Goal: Information Seeking & Learning: Learn about a topic

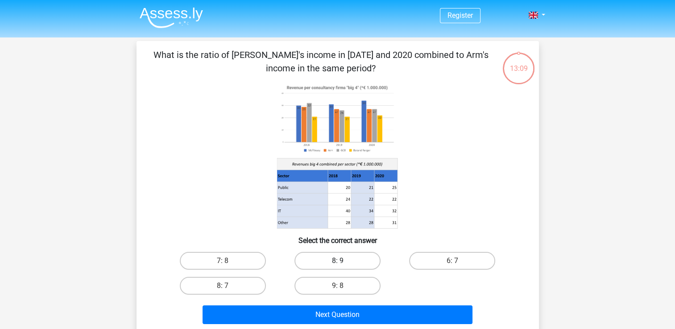
drag, startPoint x: 298, startPoint y: 255, endPoint x: 307, endPoint y: 267, distance: 14.6
click at [299, 256] on label "8: 9" at bounding box center [337, 261] width 86 height 18
click at [337, 261] on input "8: 9" at bounding box center [340, 264] width 6 height 6
radio input "true"
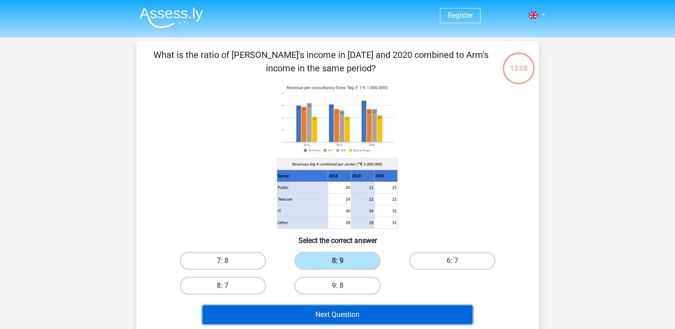
click at [335, 317] on button "Next Question" at bounding box center [337, 314] width 270 height 19
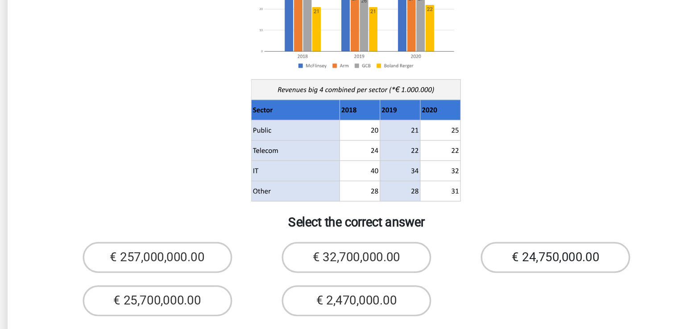
click at [485, 279] on label "€ 24,750,000.00" at bounding box center [452, 288] width 86 height 18
click at [458, 288] on input "€ 24,750,000.00" at bounding box center [455, 291] width 6 height 6
radio input "true"
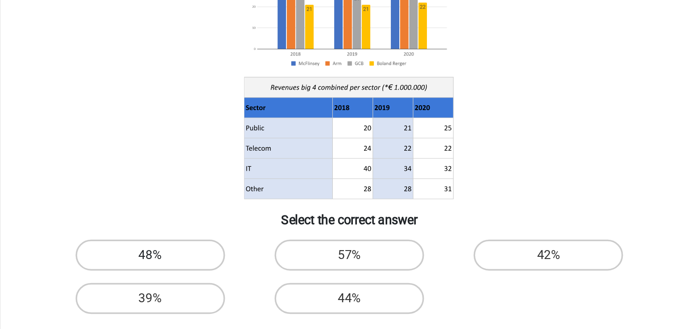
click at [238, 268] on label "48%" at bounding box center [223, 261] width 86 height 18
click at [228, 267] on input "48%" at bounding box center [225, 264] width 6 height 6
radio input "true"
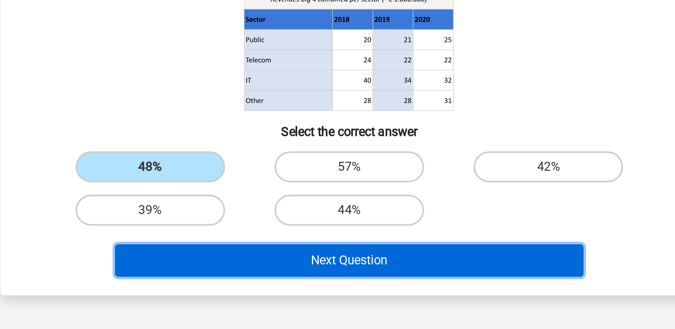
click at [336, 293] on button "Next Question" at bounding box center [337, 289] width 270 height 19
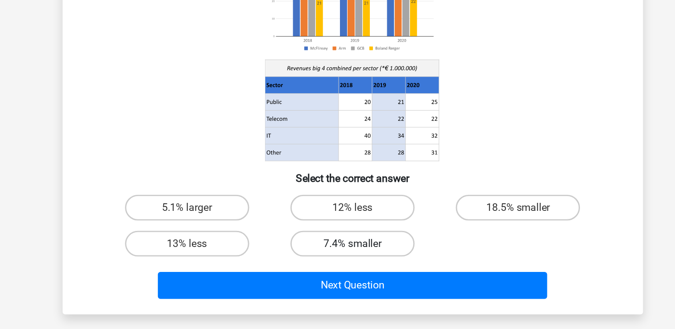
scroll to position [24, 0]
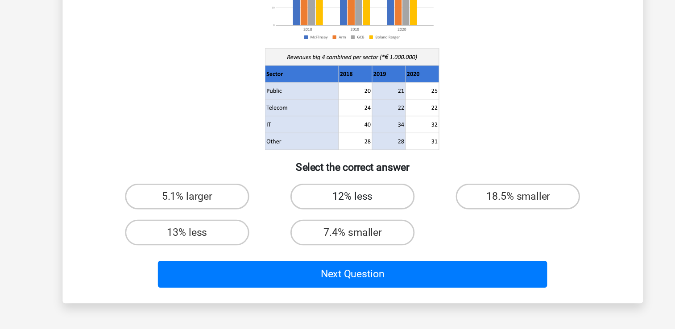
click at [316, 235] on label "12% less" at bounding box center [337, 237] width 86 height 18
click at [337, 237] on input "12% less" at bounding box center [340, 240] width 6 height 6
radio input "true"
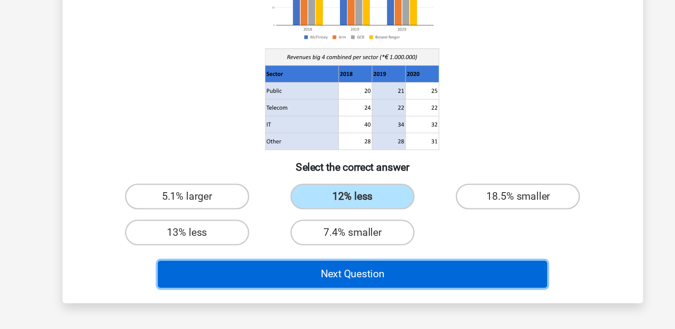
click at [330, 289] on button "Next Question" at bounding box center [337, 291] width 270 height 19
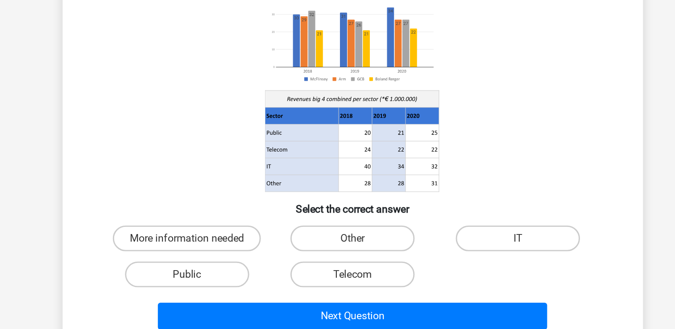
scroll to position [23, 0]
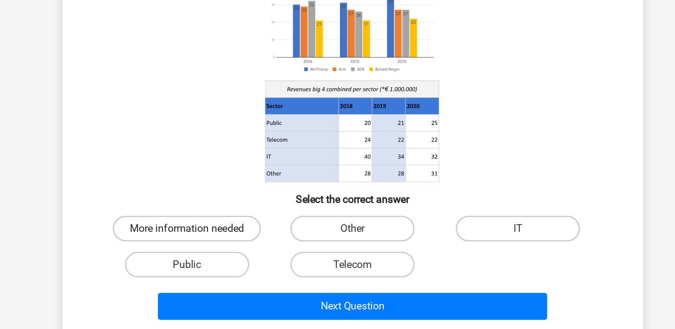
click at [210, 235] on label "More information needed" at bounding box center [222, 238] width 103 height 18
click at [222, 238] on input "More information needed" at bounding box center [225, 241] width 6 height 6
radio input "true"
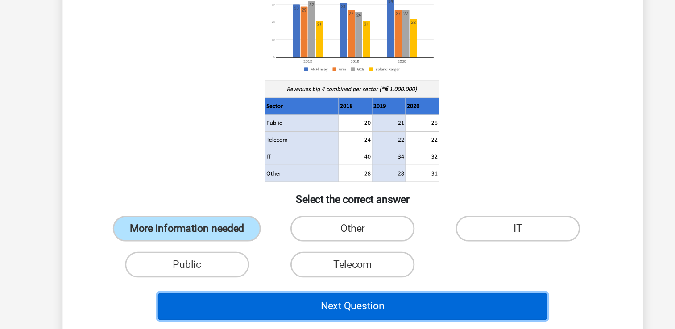
click at [293, 291] on button "Next Question" at bounding box center [337, 291] width 270 height 19
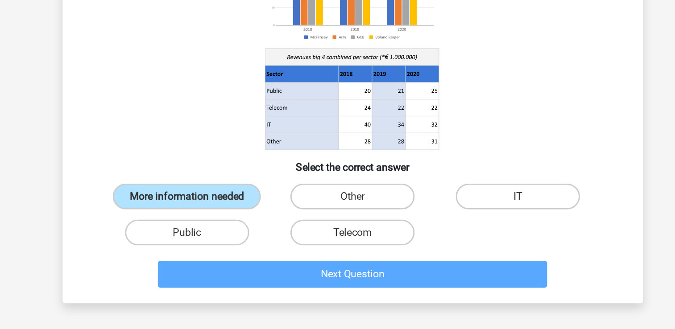
scroll to position [32, 0]
click at [196, 249] on label "Public" at bounding box center [223, 254] width 86 height 18
click at [222, 254] on input "Public" at bounding box center [225, 257] width 6 height 6
radio input "true"
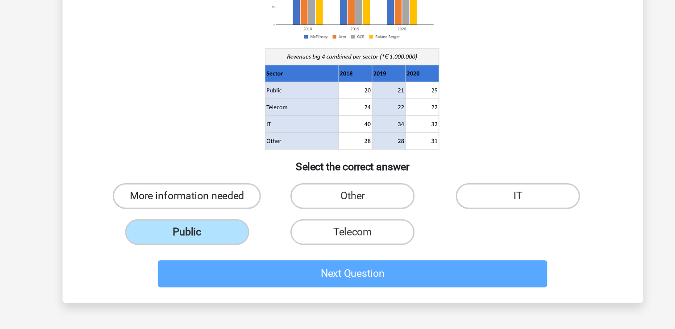
click at [224, 227] on label "More information needed" at bounding box center [222, 229] width 103 height 18
click at [224, 229] on input "More information needed" at bounding box center [225, 232] width 6 height 6
radio input "true"
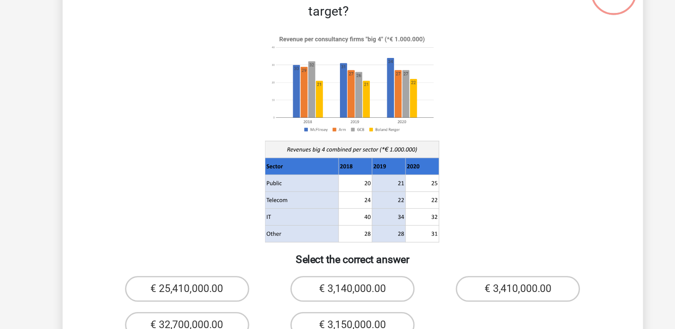
scroll to position [9, 0]
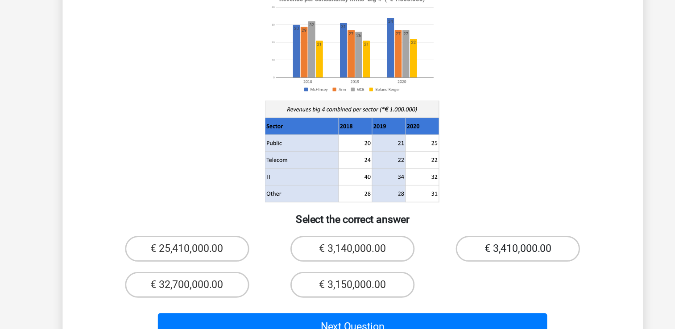
click at [465, 256] on label "€ 3,410,000.00" at bounding box center [452, 265] width 86 height 18
click at [458, 265] on input "€ 3,410,000.00" at bounding box center [455, 268] width 6 height 6
radio input "true"
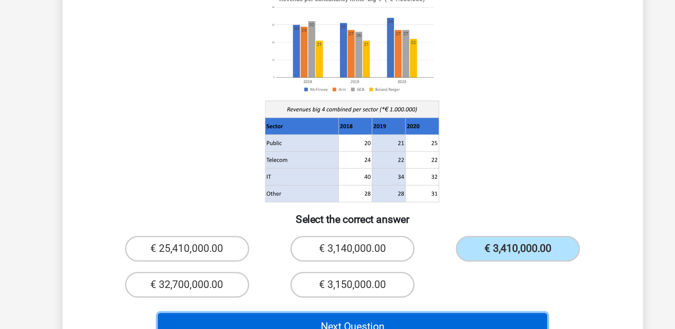
click at [428, 310] on button "Next Question" at bounding box center [337, 319] width 270 height 19
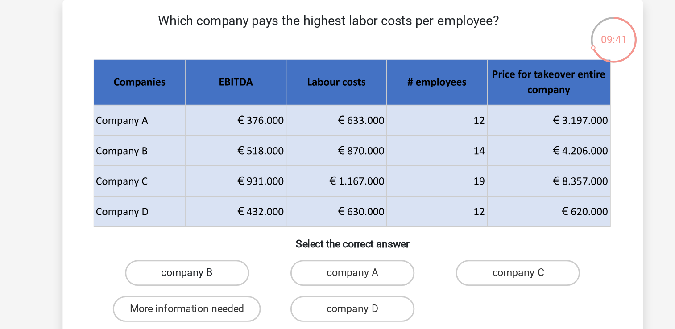
click at [211, 219] on label "company B" at bounding box center [223, 221] width 86 height 18
click at [222, 221] on input "company B" at bounding box center [225, 224] width 6 height 6
radio input "true"
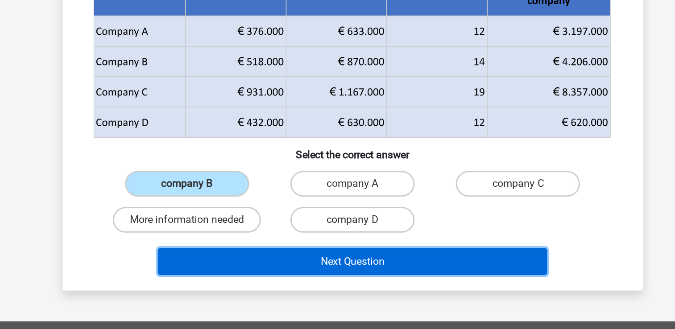
click at [294, 275] on button "Next Question" at bounding box center [337, 275] width 270 height 19
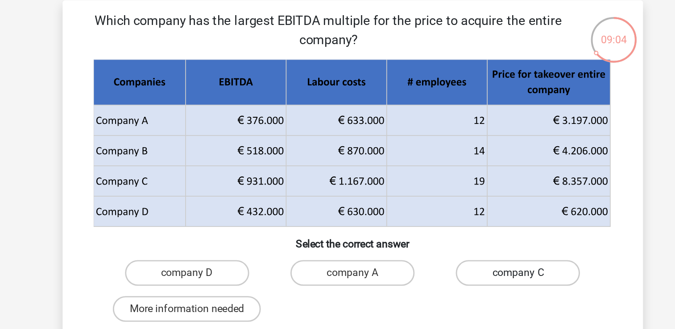
click at [416, 223] on label "company C" at bounding box center [452, 221] width 86 height 18
click at [452, 223] on input "company C" at bounding box center [455, 224] width 6 height 6
radio input "true"
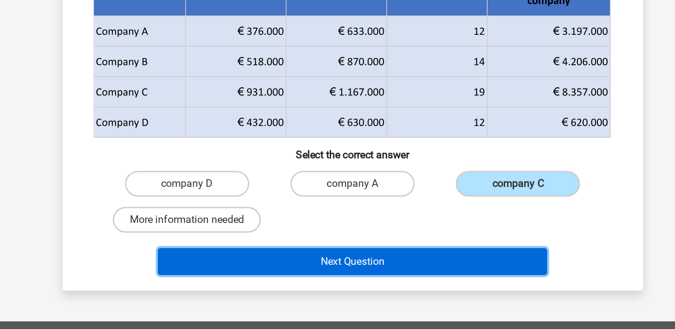
click at [362, 269] on button "Next Question" at bounding box center [337, 275] width 270 height 19
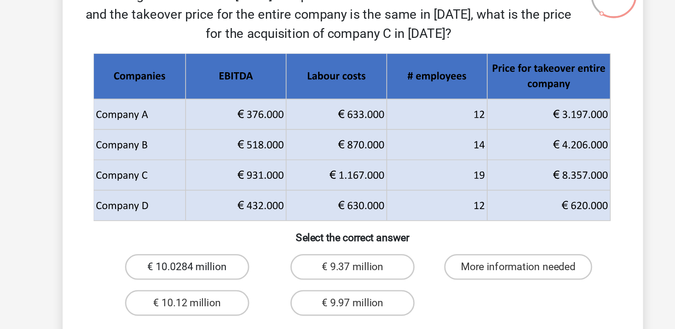
click at [219, 252] on label "€ 10.0284 million" at bounding box center [223, 248] width 86 height 18
click at [222, 252] on input "€ 10.0284 million" at bounding box center [225, 251] width 6 height 6
radio input "true"
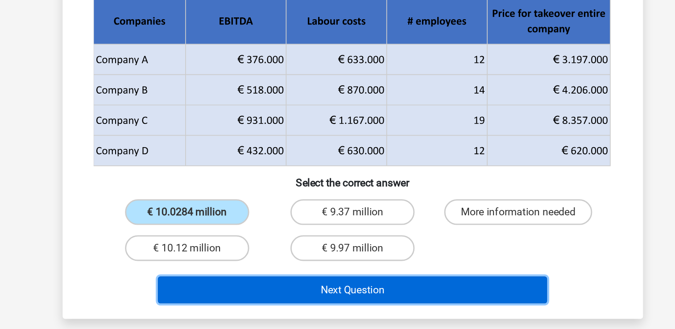
click at [282, 303] on button "Next Question" at bounding box center [337, 301] width 270 height 19
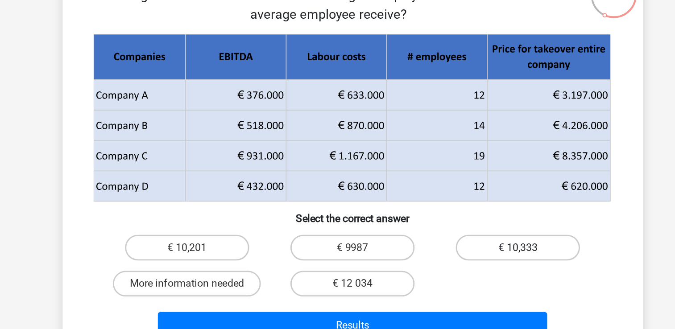
click at [462, 229] on label "€ 10,333" at bounding box center [452, 235] width 86 height 18
click at [458, 235] on input "€ 10,333" at bounding box center [455, 238] width 6 height 6
radio input "true"
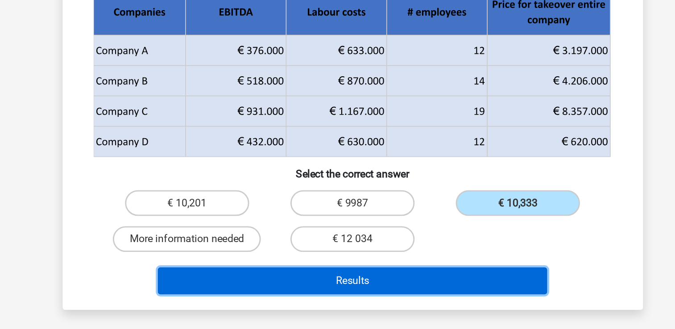
click at [425, 288] on button "Results" at bounding box center [337, 288] width 270 height 19
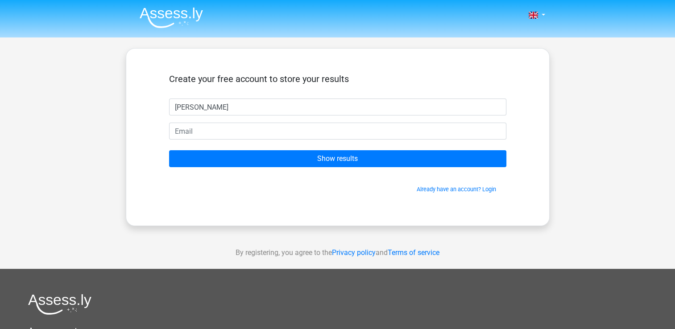
type input "[PERSON_NAME]"
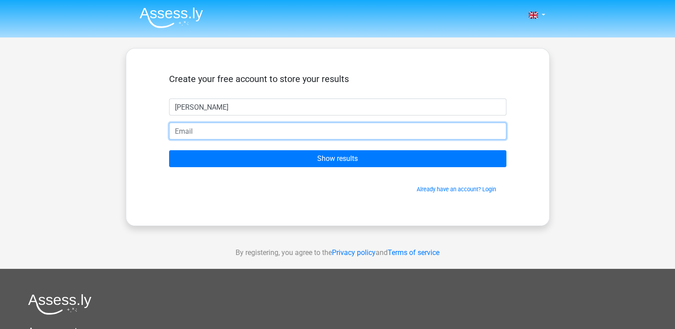
click at [366, 127] on input "email" at bounding box center [337, 131] width 337 height 17
type input "[PERSON_NAME][EMAIL_ADDRESS][DOMAIN_NAME]"
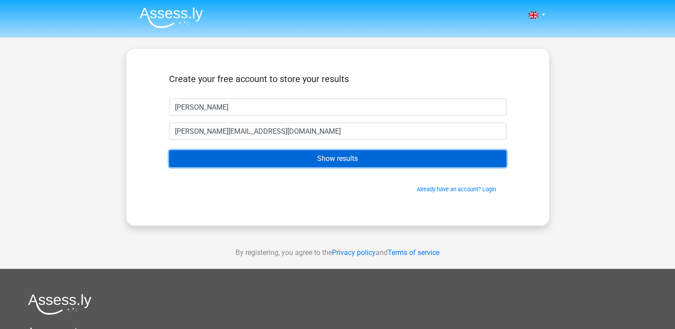
click at [280, 161] on input "Show results" at bounding box center [337, 158] width 337 height 17
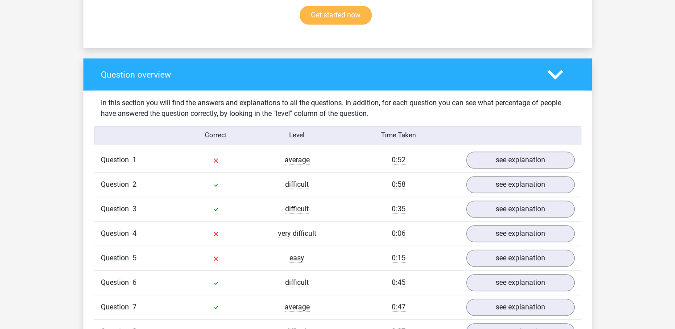
scroll to position [624, 0]
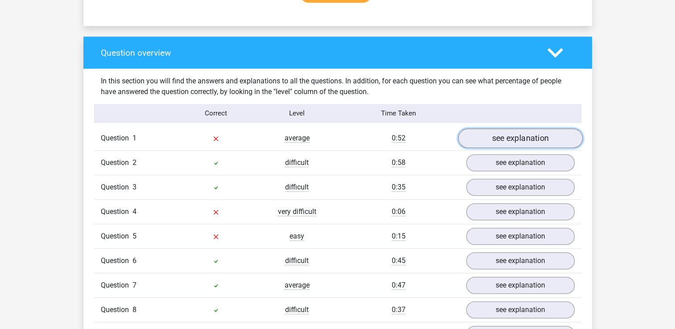
click at [501, 137] on link "see explanation" at bounding box center [519, 138] width 124 height 20
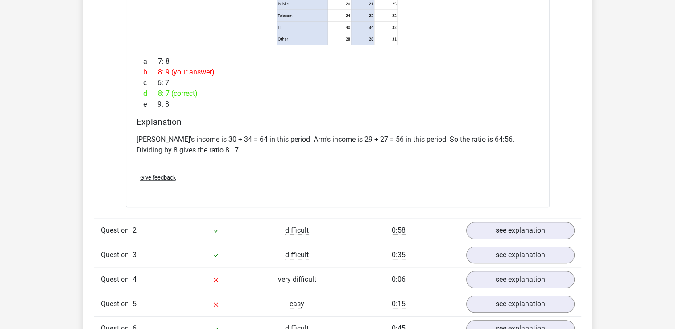
scroll to position [981, 0]
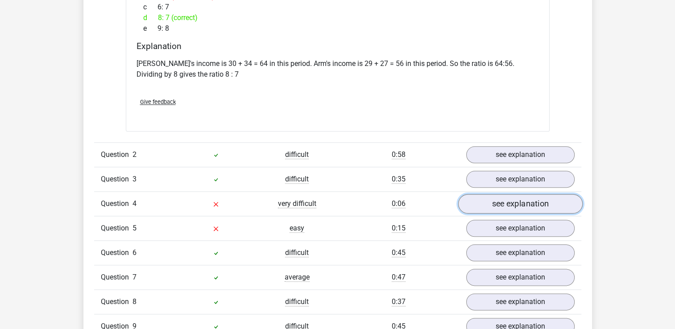
click at [513, 205] on link "see explanation" at bounding box center [519, 204] width 124 height 20
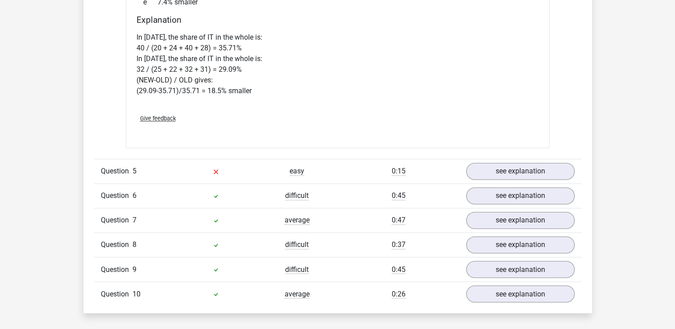
scroll to position [1516, 0]
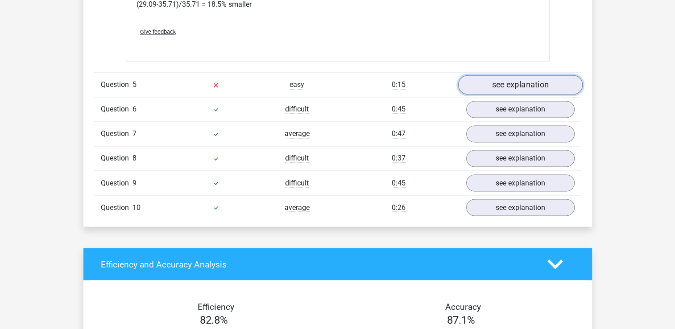
click at [492, 76] on link "see explanation" at bounding box center [519, 85] width 124 height 20
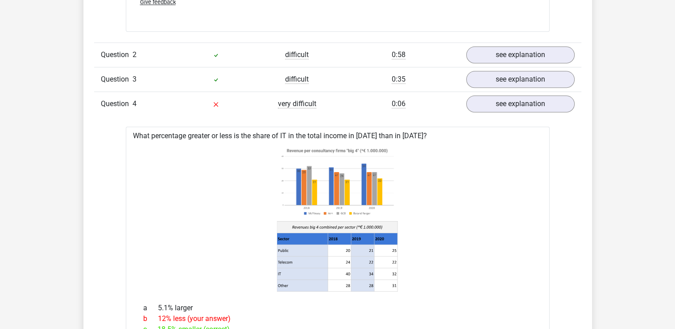
scroll to position [1031, 0]
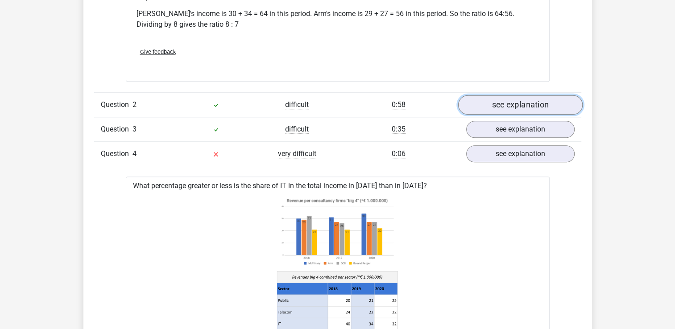
click at [538, 106] on link "see explanation" at bounding box center [519, 105] width 124 height 20
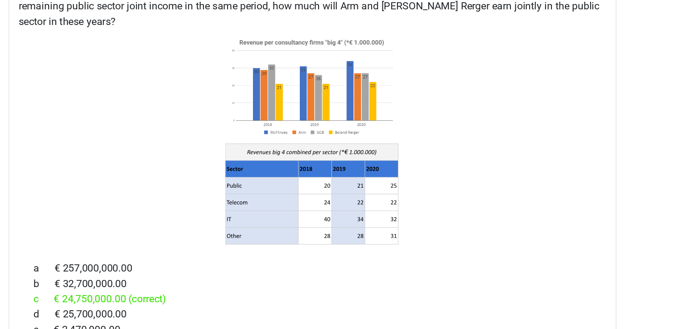
scroll to position [1079, 0]
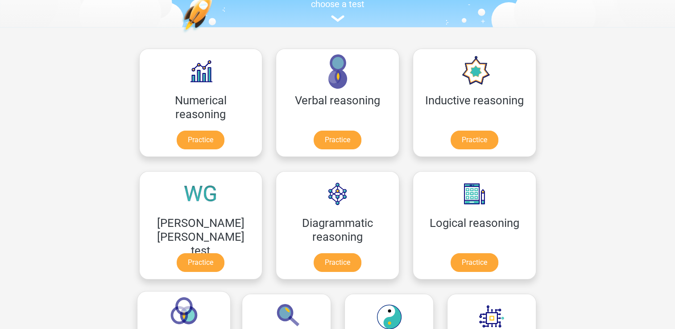
scroll to position [89, 0]
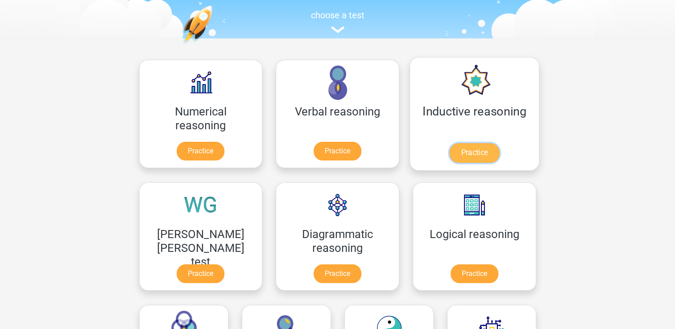
click at [449, 152] on link "Practice" at bounding box center [474, 153] width 50 height 20
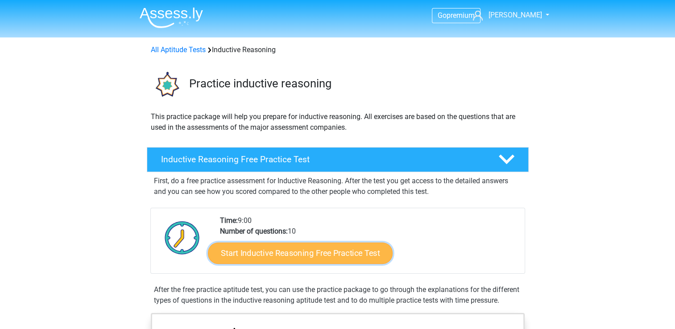
click at [320, 252] on link "Start Inductive Reasoning Free Practice Test" at bounding box center [300, 252] width 185 height 21
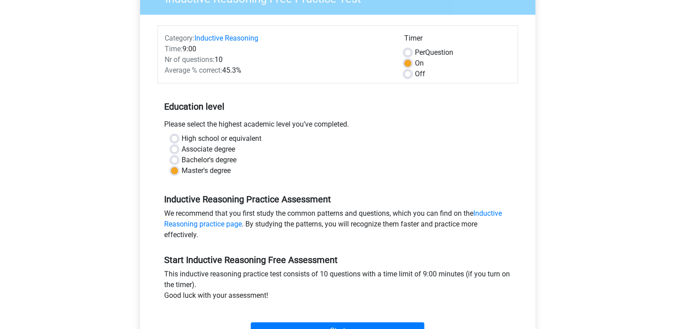
scroll to position [134, 0]
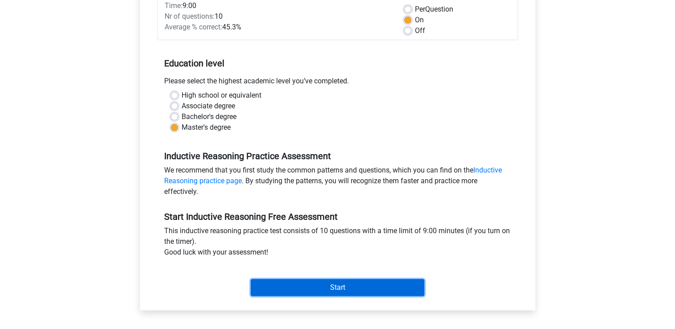
click at [294, 284] on input "Start" at bounding box center [337, 287] width 173 height 17
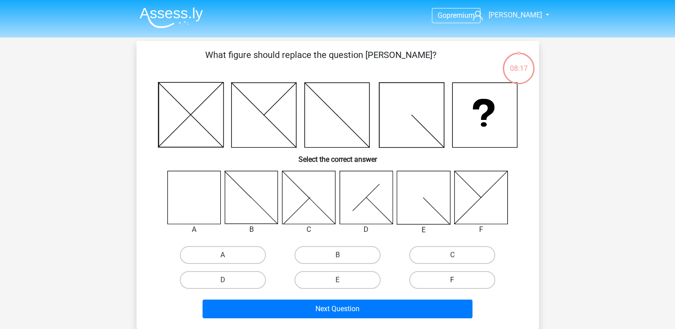
click at [474, 281] on label "F" at bounding box center [452, 280] width 86 height 18
click at [458, 281] on input "F" at bounding box center [455, 283] width 6 height 6
radio input "true"
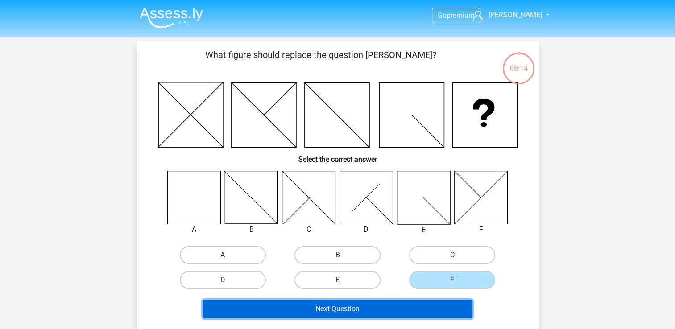
click at [396, 314] on button "Next Question" at bounding box center [337, 309] width 270 height 19
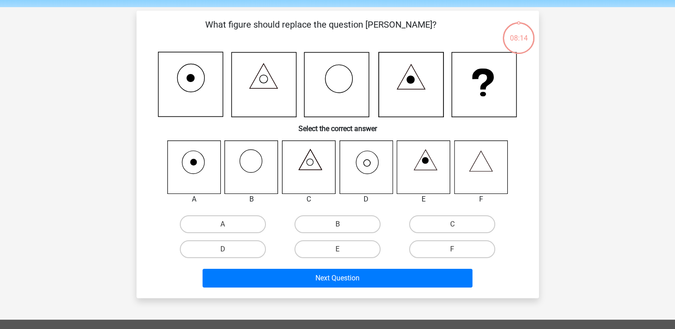
scroll to position [41, 0]
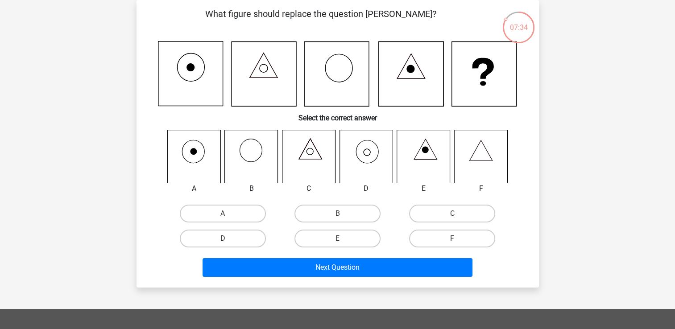
click at [236, 235] on label "D" at bounding box center [223, 239] width 86 height 18
click at [228, 239] on input "D" at bounding box center [225, 242] width 6 height 6
radio input "true"
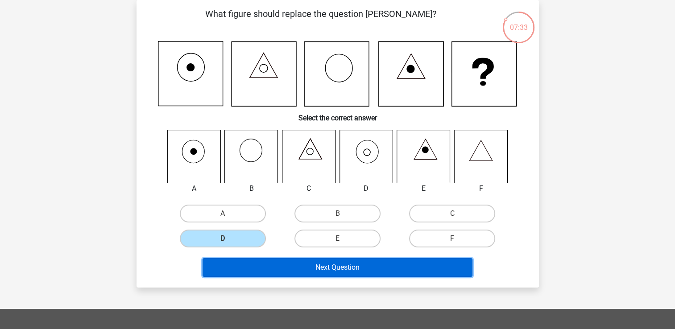
click at [292, 263] on button "Next Question" at bounding box center [337, 267] width 270 height 19
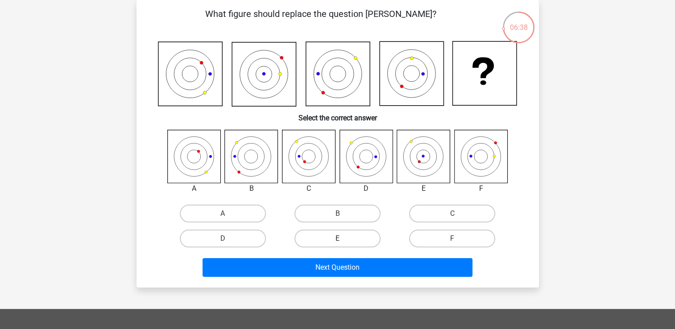
click at [354, 243] on label "E" at bounding box center [337, 239] width 86 height 18
click at [343, 243] on input "E" at bounding box center [340, 242] width 6 height 6
radio input "true"
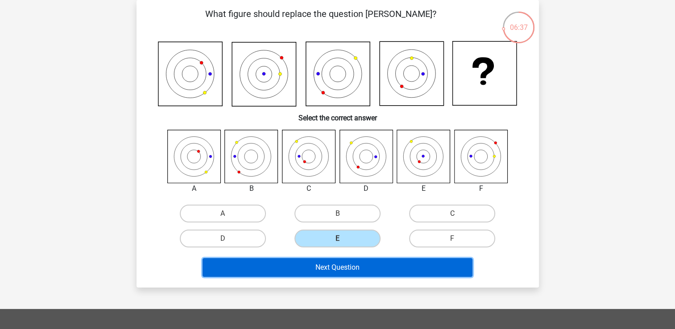
click at [362, 260] on button "Next Question" at bounding box center [337, 267] width 270 height 19
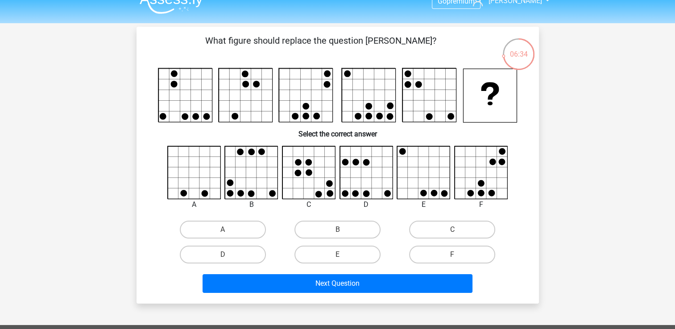
scroll to position [0, 0]
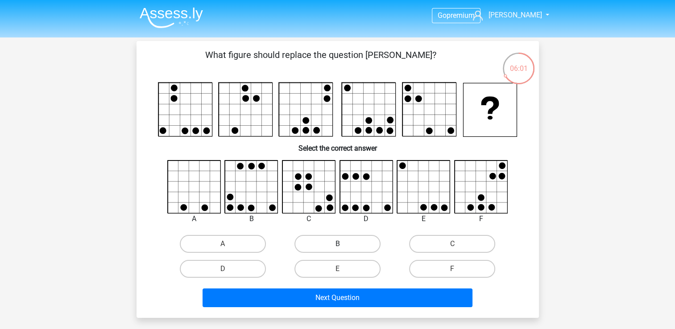
click at [351, 238] on label "B" at bounding box center [337, 244] width 86 height 18
click at [343, 244] on input "B" at bounding box center [340, 247] width 6 height 6
radio input "true"
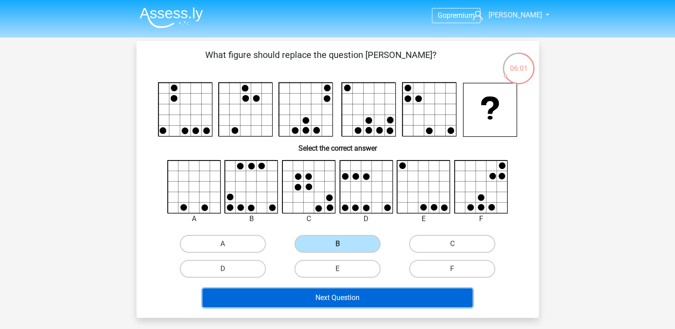
click at [365, 302] on button "Next Question" at bounding box center [337, 297] width 270 height 19
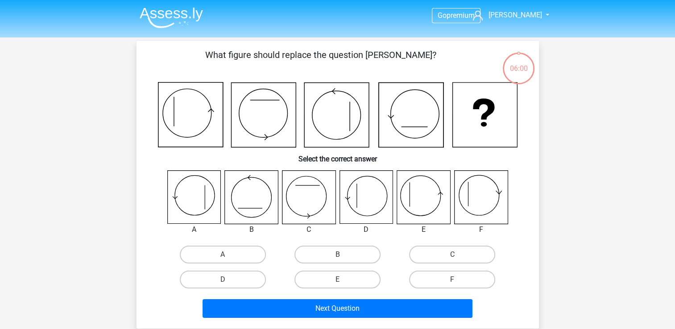
scroll to position [41, 0]
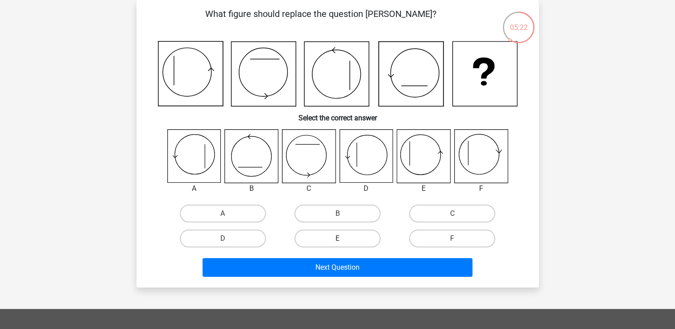
click at [354, 237] on label "E" at bounding box center [337, 239] width 86 height 18
click at [343, 239] on input "E" at bounding box center [340, 242] width 6 height 6
radio input "true"
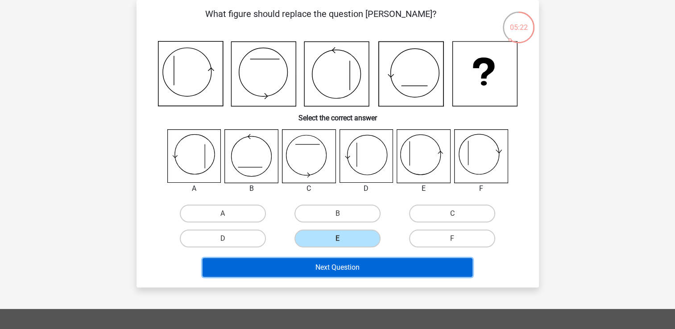
click at [364, 266] on button "Next Question" at bounding box center [337, 267] width 270 height 19
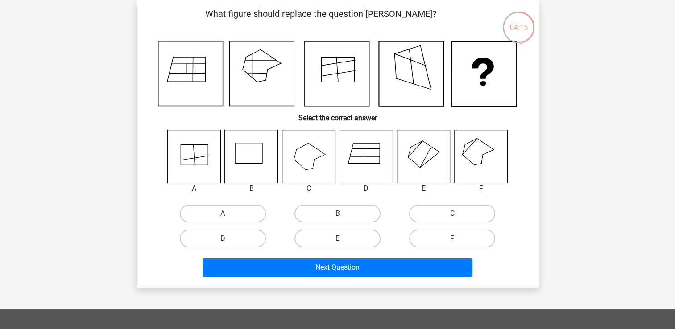
click at [244, 245] on label "D" at bounding box center [223, 239] width 86 height 18
click at [228, 244] on input "D" at bounding box center [225, 242] width 6 height 6
radio input "true"
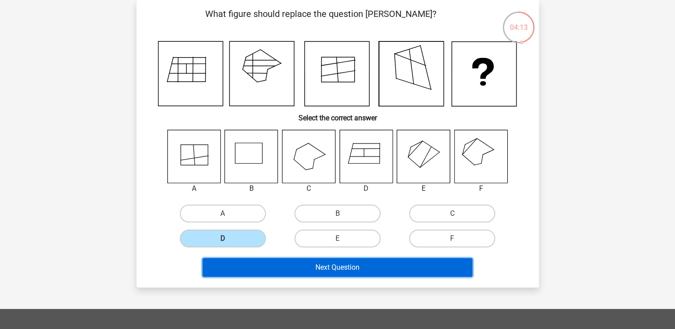
click at [272, 270] on button "Next Question" at bounding box center [337, 267] width 270 height 19
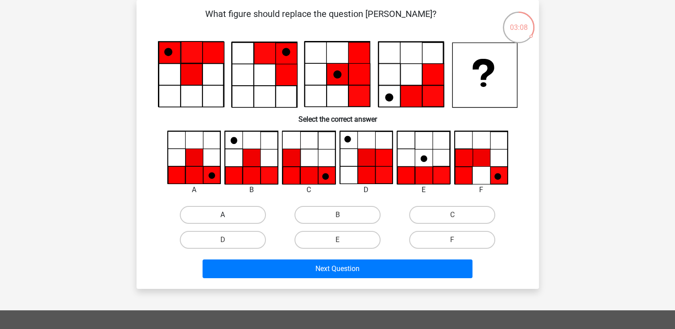
click at [206, 218] on label "A" at bounding box center [223, 215] width 86 height 18
click at [222, 218] on input "A" at bounding box center [225, 218] width 6 height 6
radio input "true"
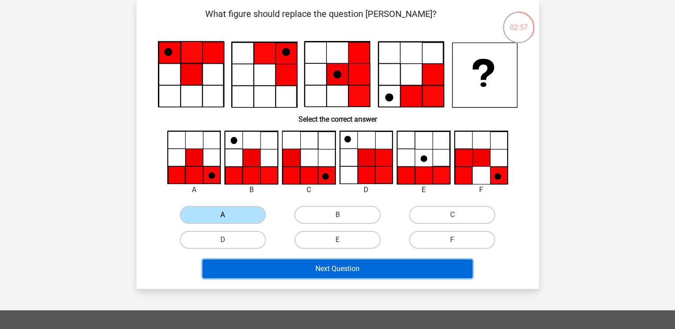
click at [239, 265] on button "Next Question" at bounding box center [337, 268] width 270 height 19
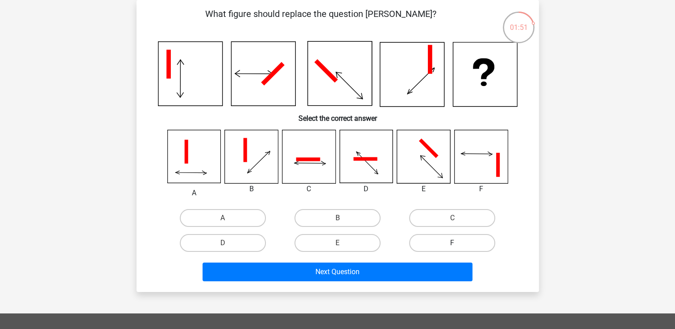
click at [427, 235] on label "F" at bounding box center [452, 243] width 86 height 18
click at [452, 243] on input "F" at bounding box center [455, 246] width 6 height 6
radio input "true"
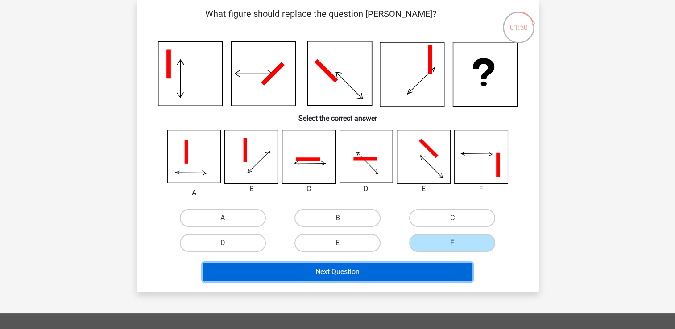
click at [398, 276] on button "Next Question" at bounding box center [337, 272] width 270 height 19
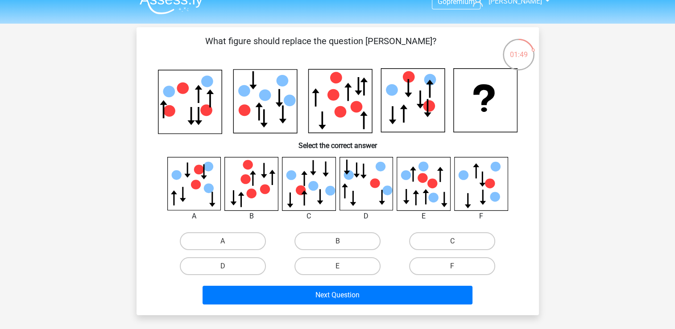
scroll to position [0, 0]
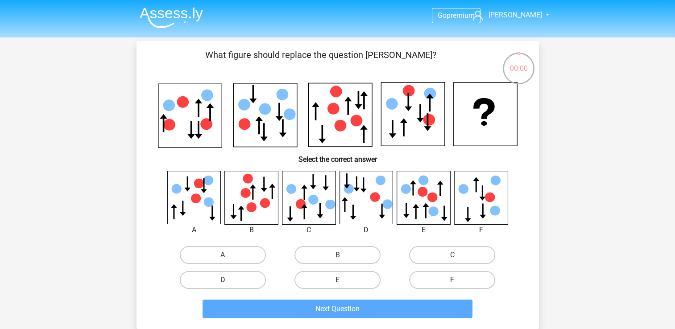
click at [319, 279] on label "E" at bounding box center [337, 280] width 86 height 18
click at [337, 280] on input "E" at bounding box center [340, 283] width 6 height 6
radio input "true"
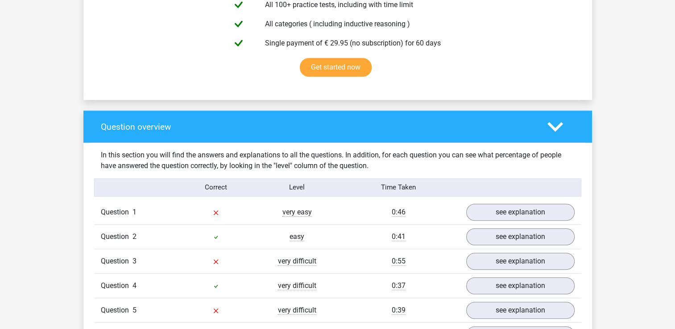
scroll to position [669, 0]
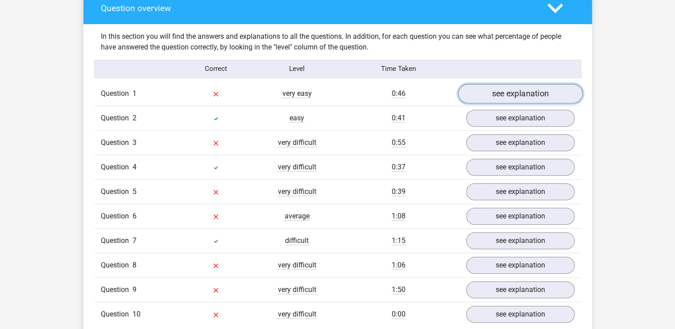
click at [549, 97] on link "see explanation" at bounding box center [519, 94] width 124 height 20
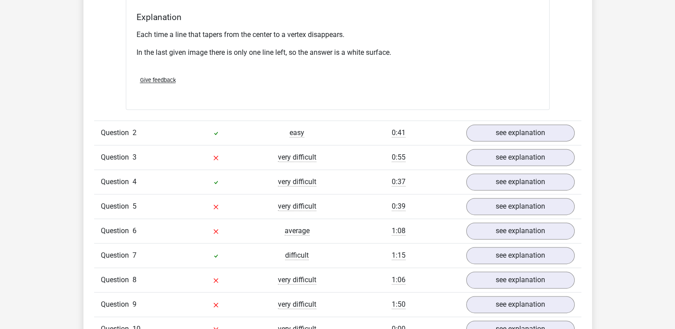
scroll to position [1248, 0]
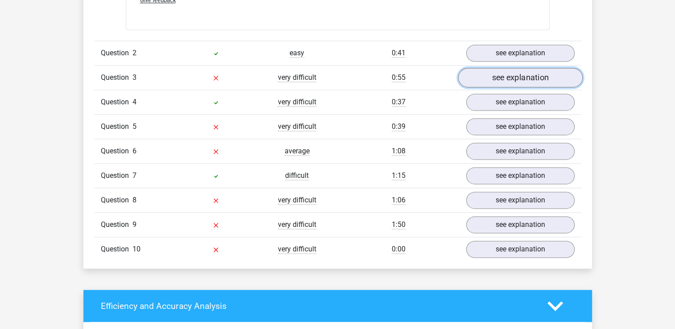
click at [537, 74] on link "see explanation" at bounding box center [519, 78] width 124 height 20
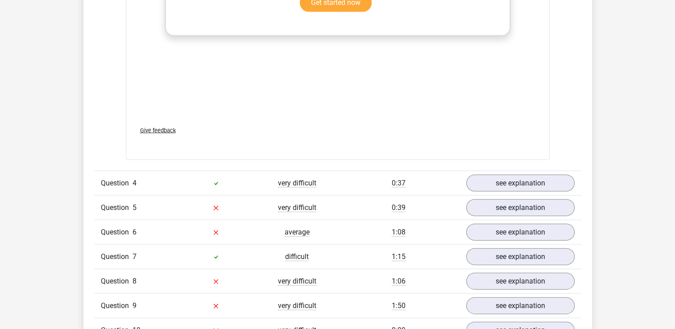
scroll to position [1962, 0]
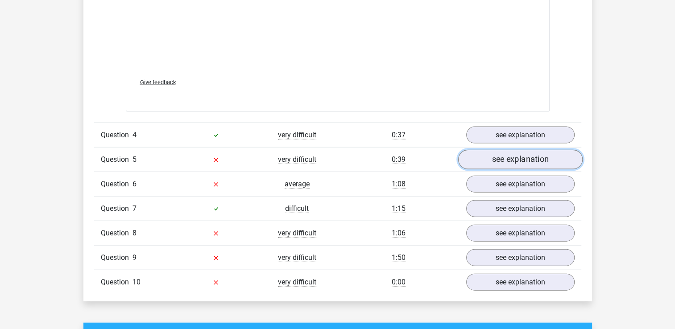
click at [543, 151] on link "see explanation" at bounding box center [519, 160] width 124 height 20
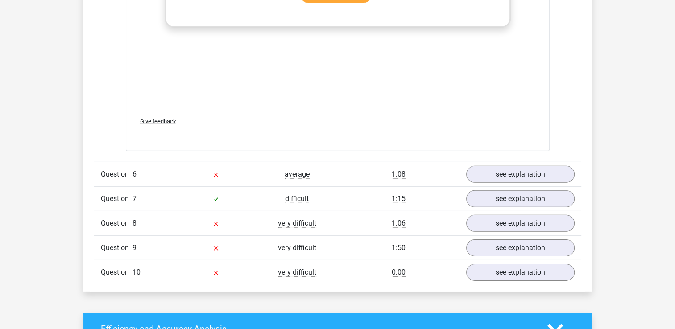
scroll to position [2720, 0]
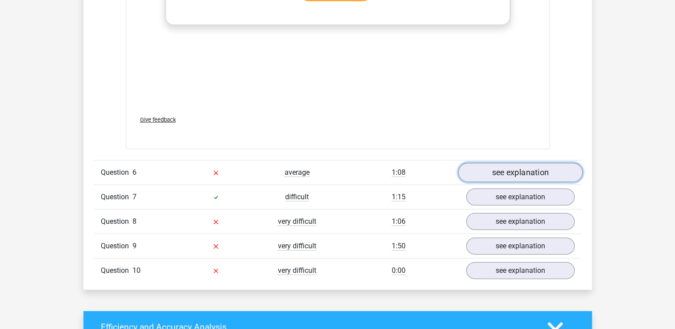
click at [483, 168] on link "see explanation" at bounding box center [519, 173] width 124 height 20
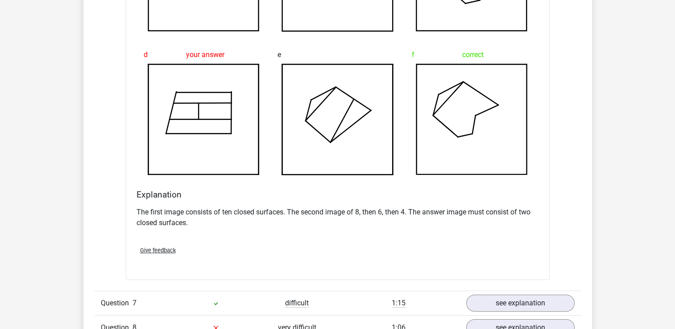
scroll to position [3299, 0]
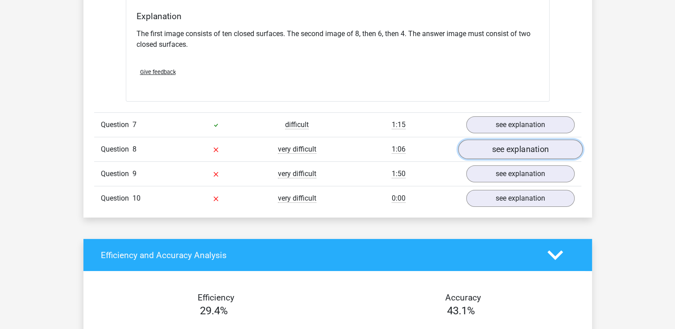
click at [481, 143] on link "see explanation" at bounding box center [519, 150] width 124 height 20
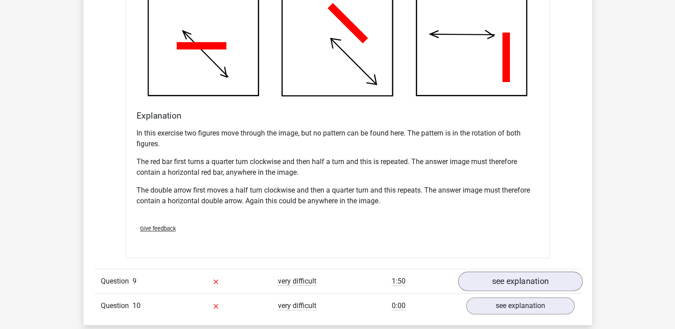
scroll to position [3879, 0]
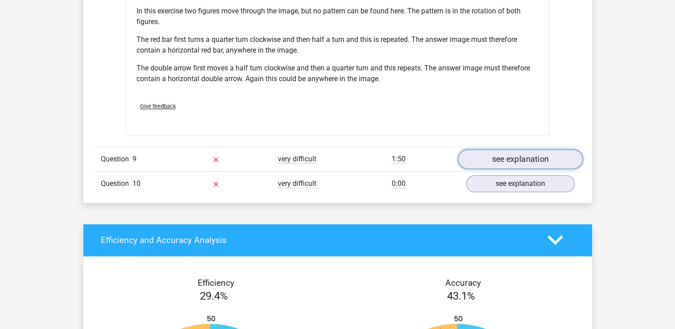
click at [491, 162] on link "see explanation" at bounding box center [519, 159] width 124 height 20
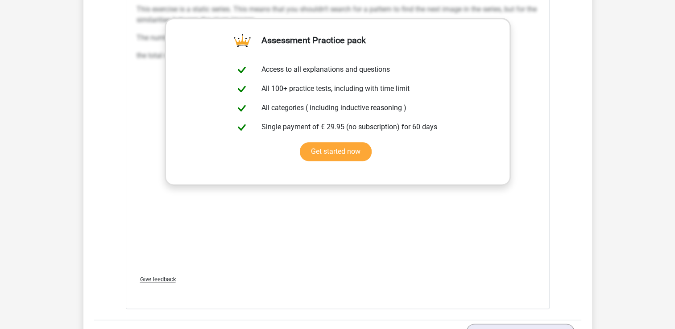
scroll to position [4547, 0]
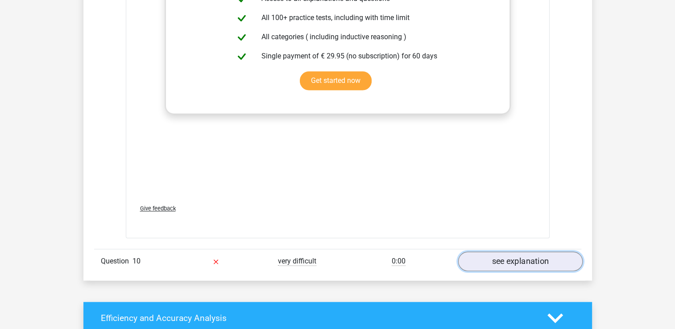
click at [501, 267] on link "see explanation" at bounding box center [519, 261] width 124 height 20
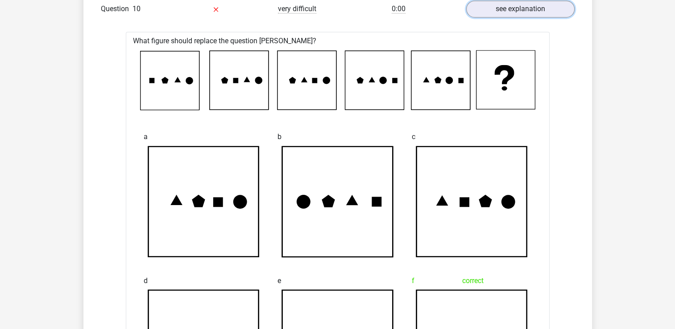
scroll to position [4815, 0]
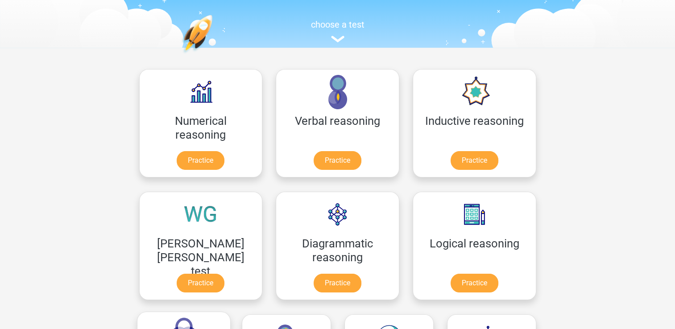
scroll to position [134, 0]
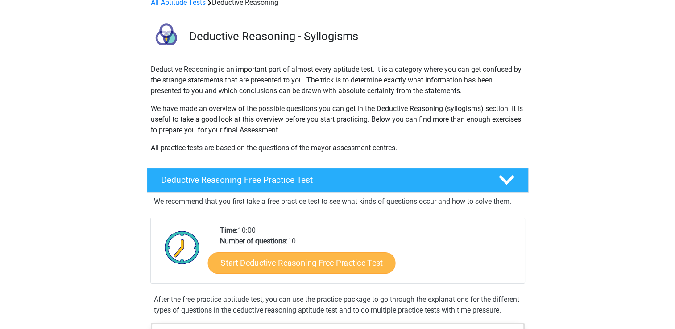
scroll to position [89, 0]
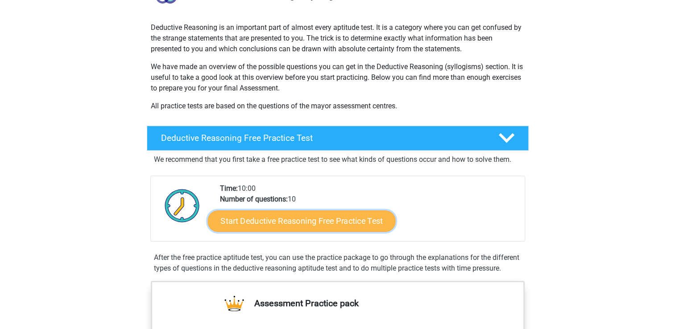
click at [354, 222] on link "Start Deductive Reasoning Free Practice Test" at bounding box center [301, 220] width 188 height 21
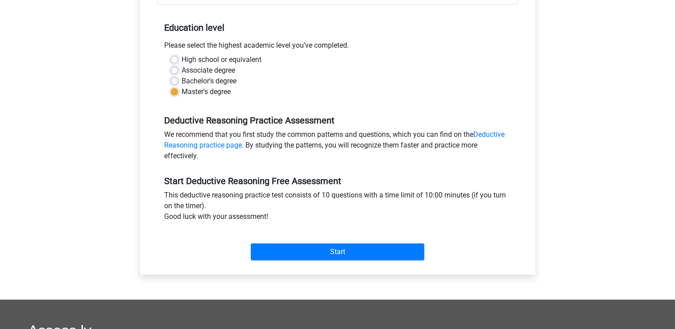
scroll to position [267, 0]
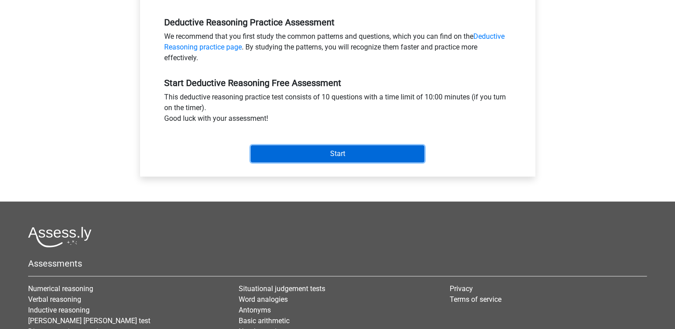
click at [335, 152] on input "Start" at bounding box center [337, 153] width 173 height 17
